Goal: Transaction & Acquisition: Download file/media

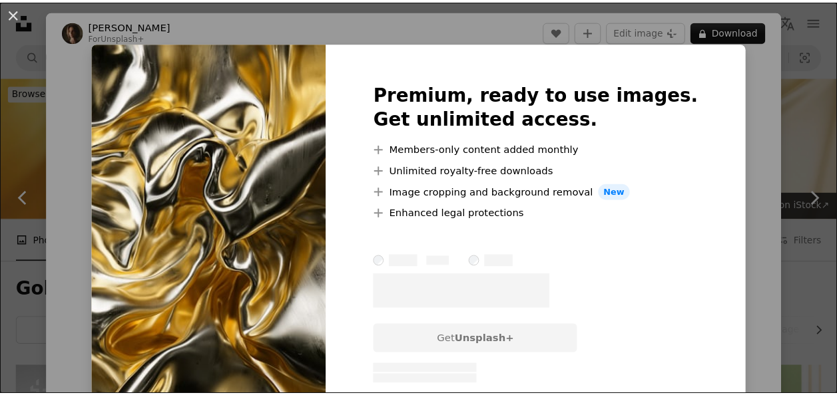
scroll to position [995, 0]
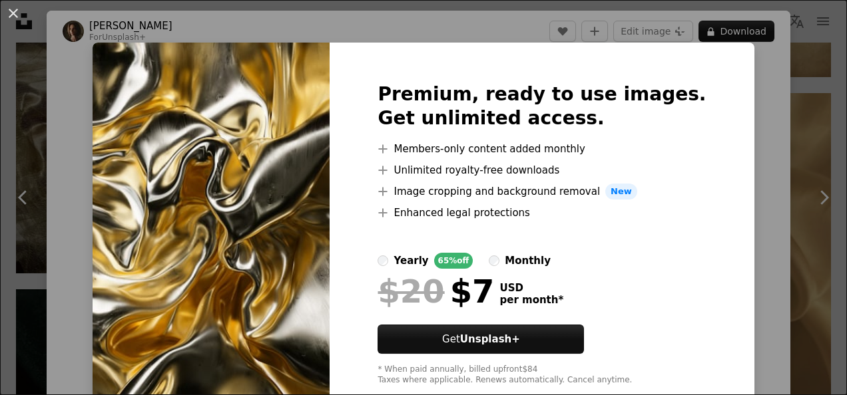
click at [71, 30] on div "An X shape Premium, ready to use images. Get unlimited access. A plus sign Memb…" at bounding box center [423, 197] width 847 height 395
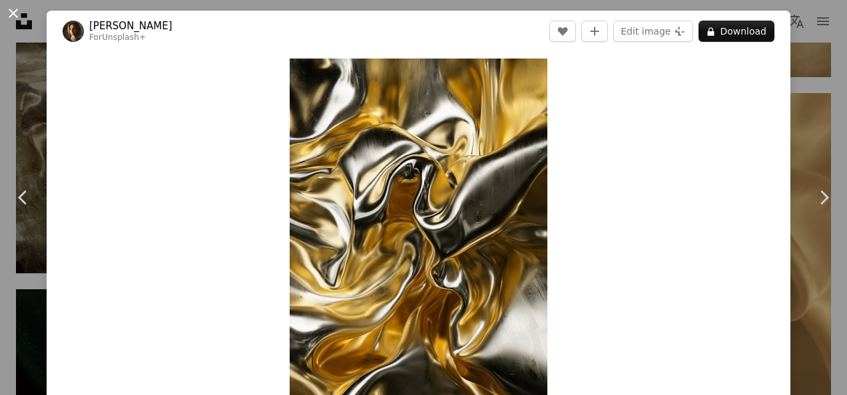
click at [11, 9] on button "An X shape" at bounding box center [13, 13] width 16 height 16
